Goal: Navigation & Orientation: Find specific page/section

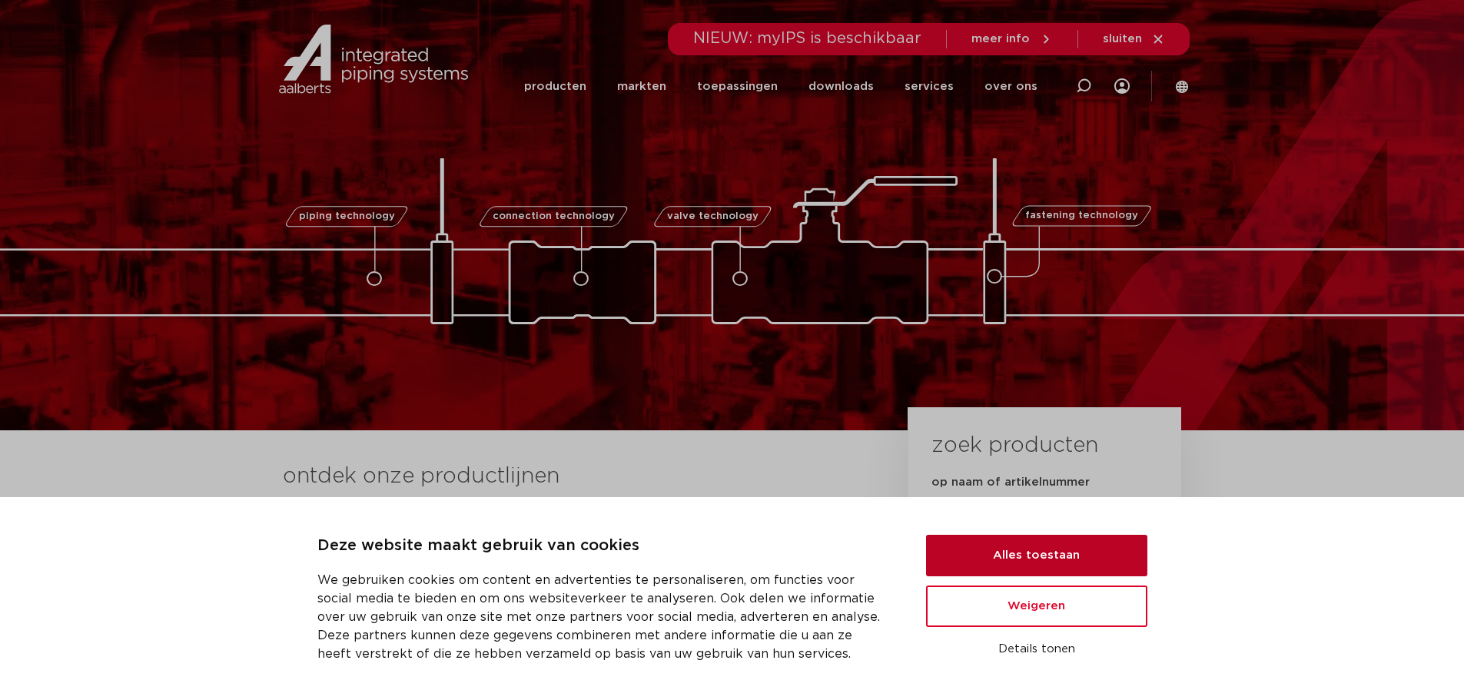
click at [1081, 552] on button "Alles toestaan" at bounding box center [1036, 555] width 221 height 41
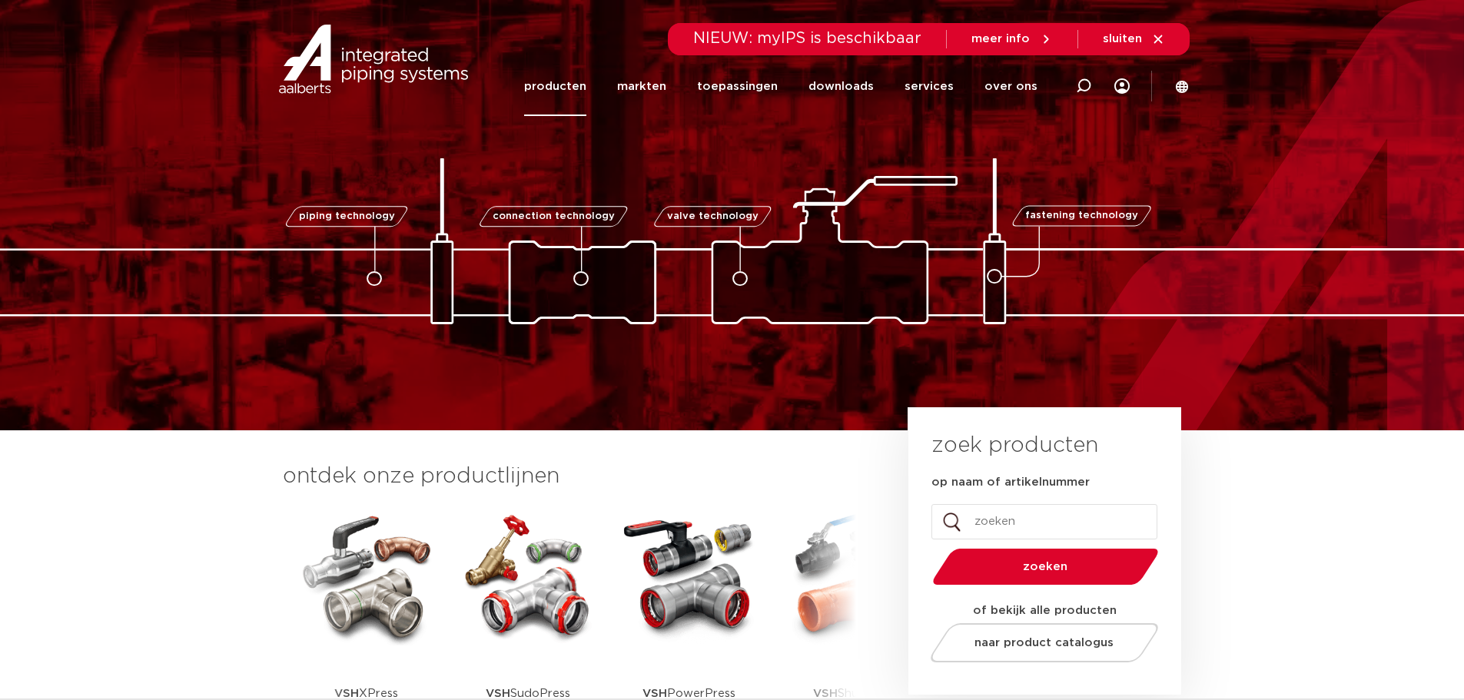
click at [555, 91] on link "producten" at bounding box center [555, 86] width 62 height 59
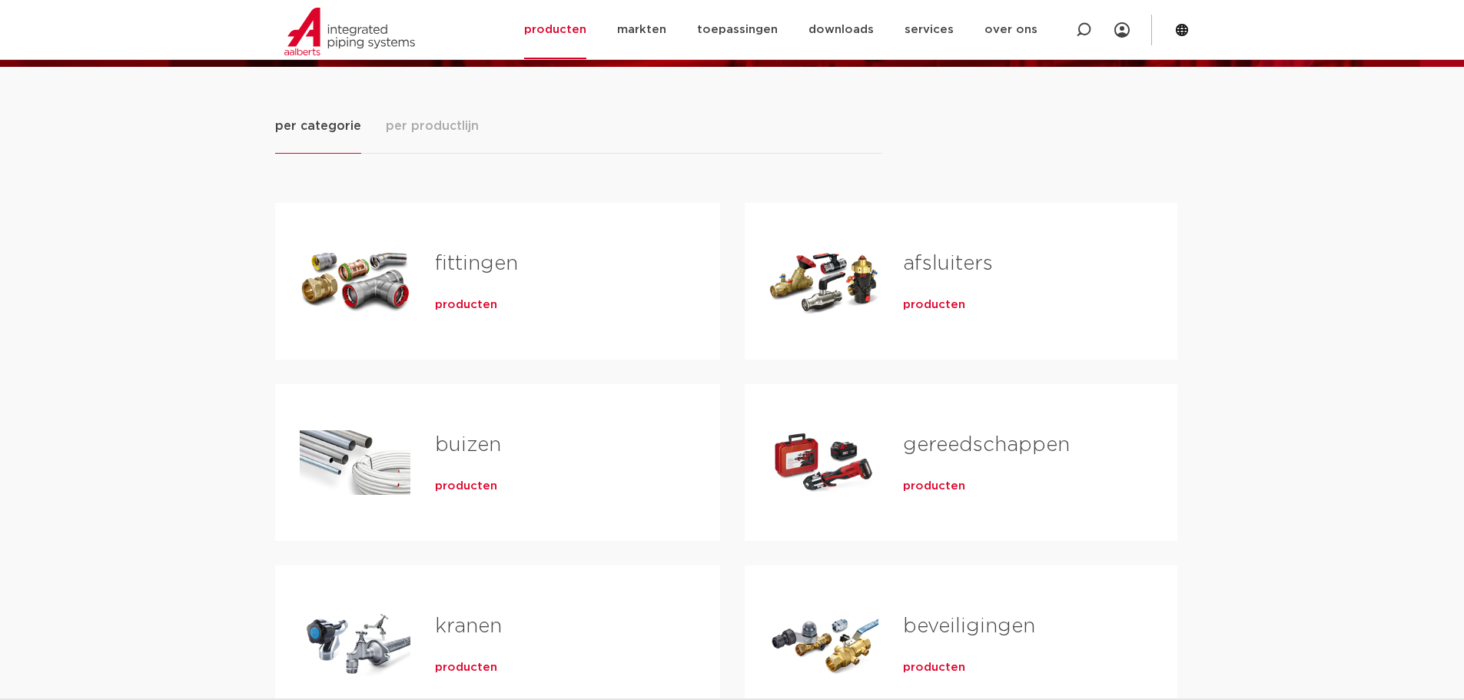
scroll to position [154, 0]
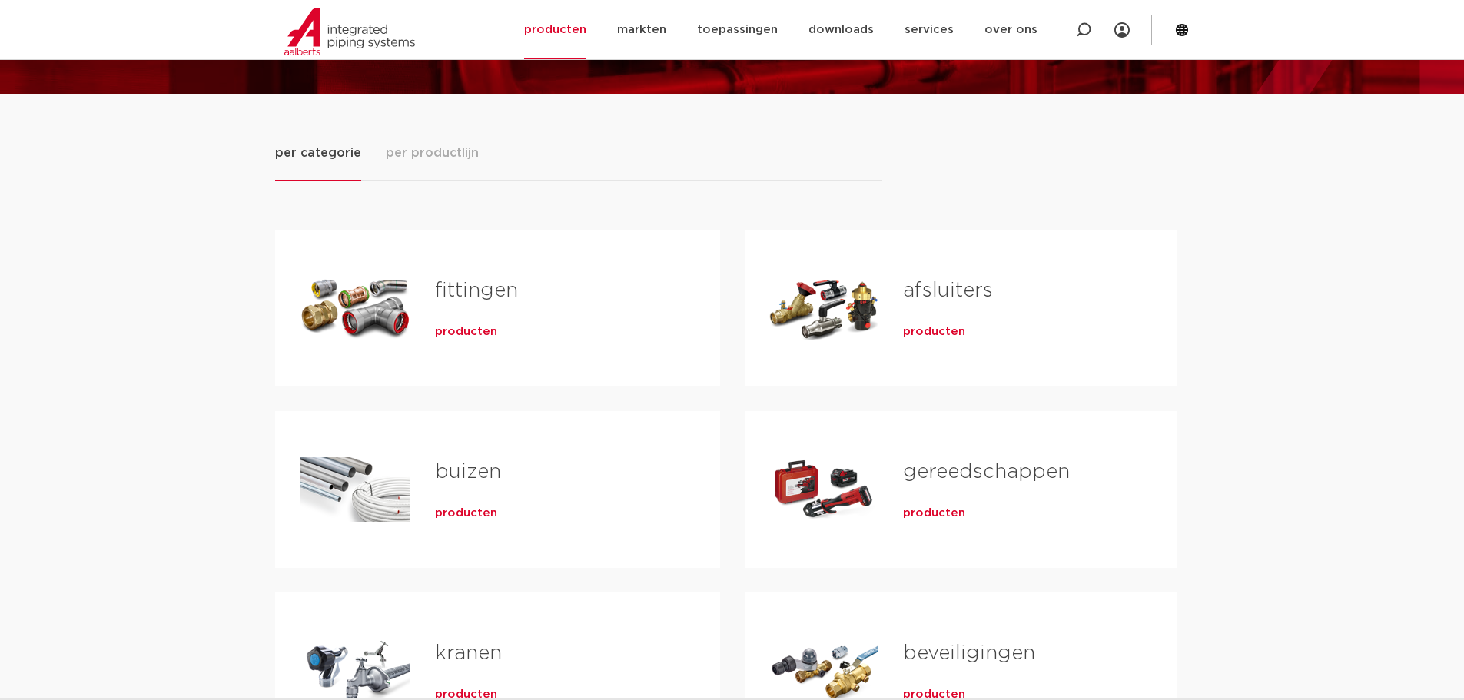
click at [472, 331] on span "producten" at bounding box center [466, 331] width 62 height 15
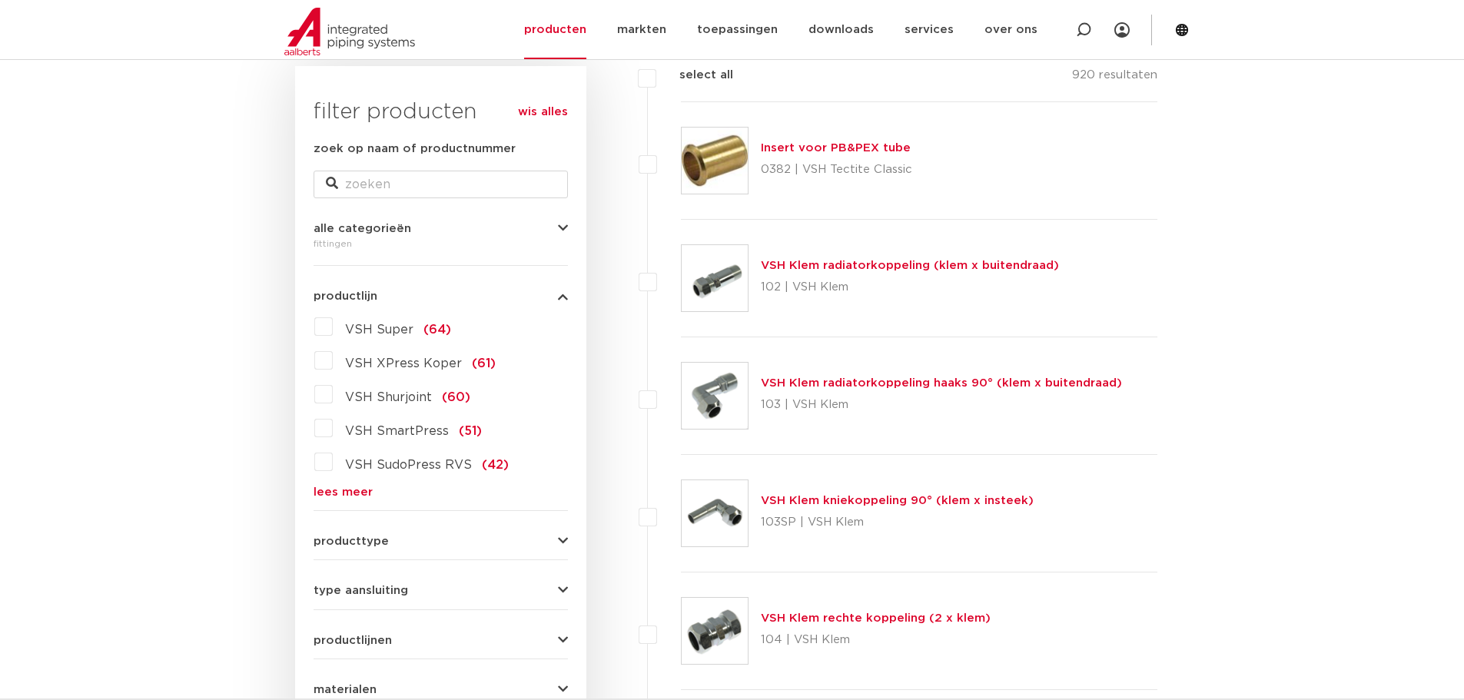
scroll to position [307, 0]
